Goal: Use online tool/utility: Utilize a website feature to perform a specific function

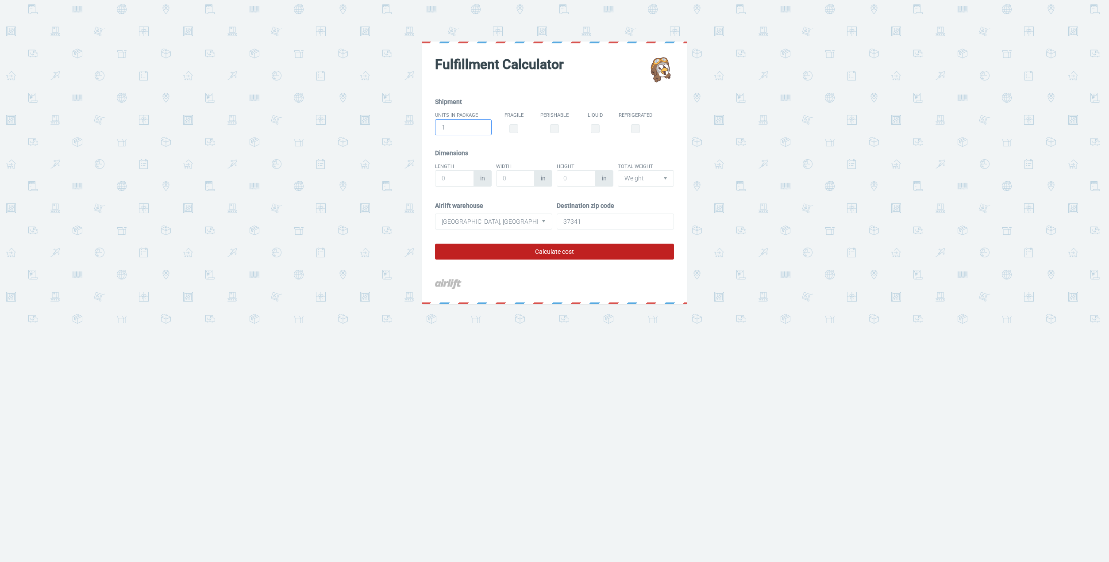
click at [476, 127] on input "1" at bounding box center [463, 127] width 57 height 16
type input "100"
click at [583, 249] on button "Calculate cost" at bounding box center [554, 252] width 239 height 16
type input "1"
click at [523, 180] on input "text" at bounding box center [515, 178] width 39 height 16
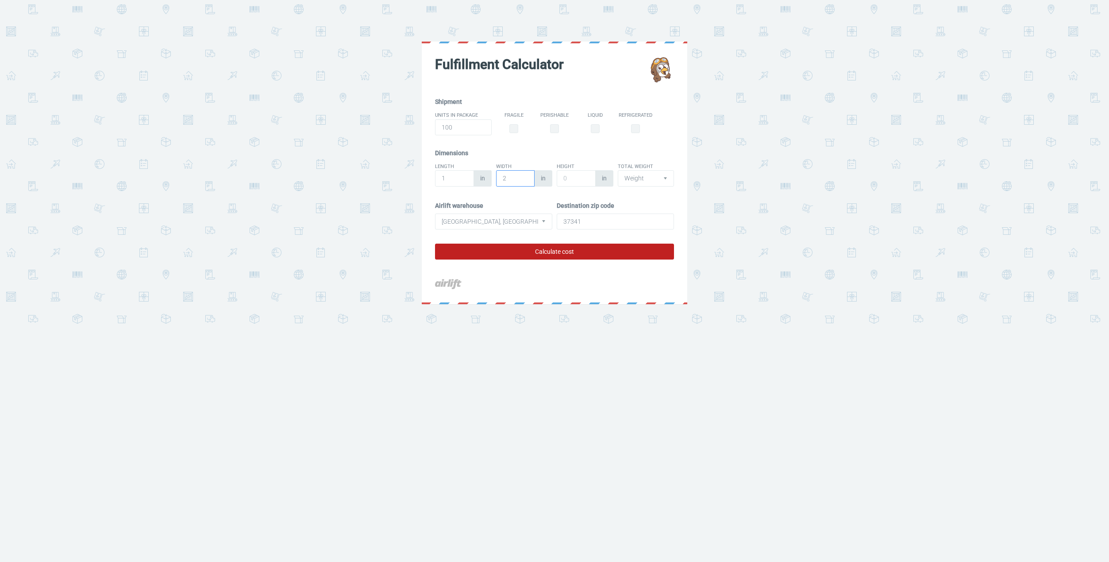
type input "2"
click at [575, 181] on input "text" at bounding box center [576, 178] width 39 height 16
type input "3"
click at [537, 254] on button "Calculate cost" at bounding box center [554, 252] width 239 height 16
click at [641, 179] on select "Weight 0-4 oz 5-8 oz 9-12 oz 13-15 oz 1 lb 2 lb 3 lb 4 lb 5 lb 6 lb 7 lb 8 lb 9…" at bounding box center [646, 178] width 57 height 16
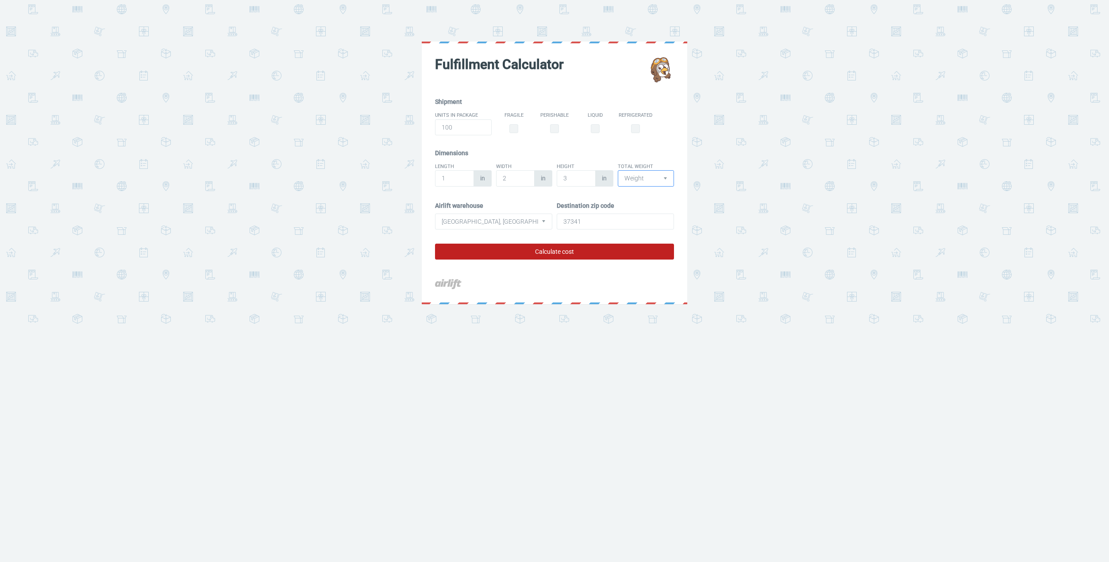
select select "4"
click at [618, 170] on select "Weight 0-4 oz 5-8 oz 9-12 oz 13-15 oz 1 lb 2 lb 3 lb 4 lb 5 lb 6 lb 7 lb 8 lb 9…" at bounding box center [646, 178] width 57 height 16
click at [595, 245] on button "Calculate cost" at bounding box center [554, 252] width 239 height 16
